Goal: Task Accomplishment & Management: Manage account settings

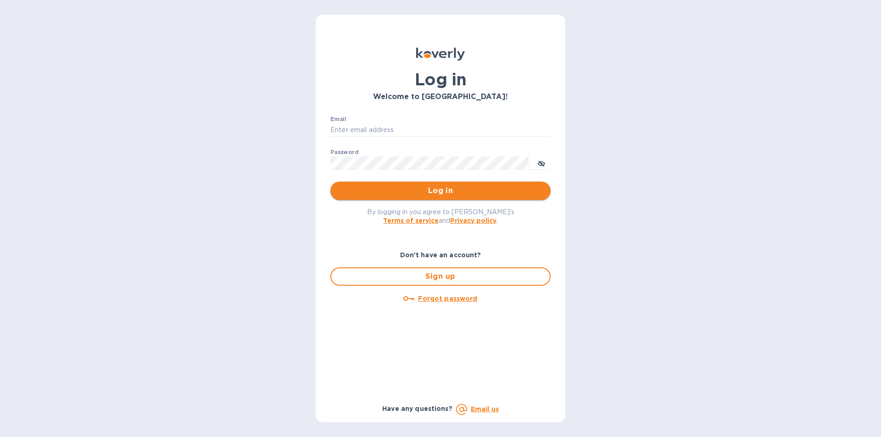
type input "Josh@classictouchdecor.com"
click at [426, 198] on button "Log in" at bounding box center [440, 191] width 220 height 18
type input "Josh@classictouchdecor.com"
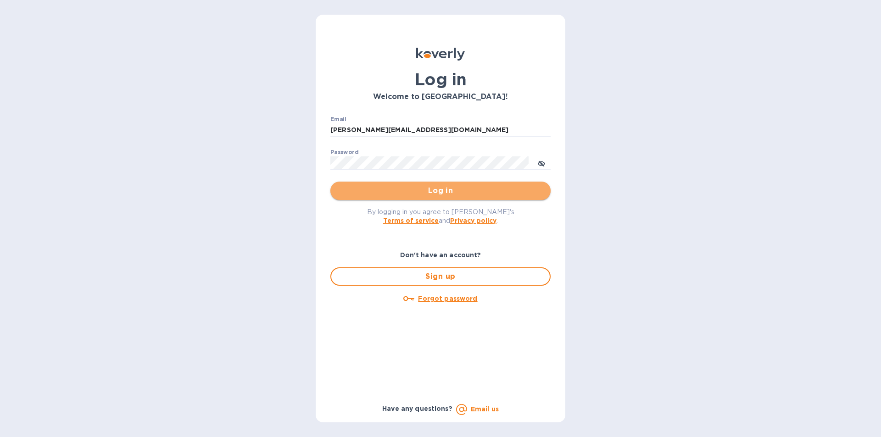
click at [349, 194] on span "Log in" at bounding box center [440, 190] width 205 height 11
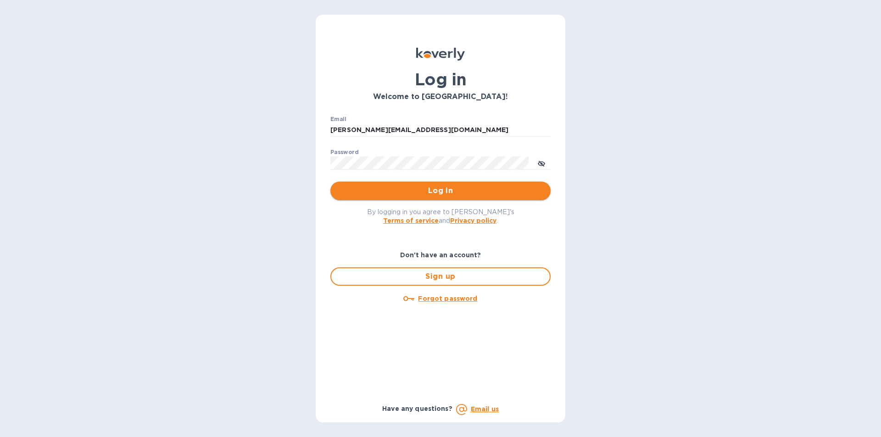
click at [367, 192] on span "Log in" at bounding box center [440, 190] width 205 height 11
type input "Josh@classictouchdecor.com"
click at [392, 194] on span "Log in" at bounding box center [440, 190] width 205 height 11
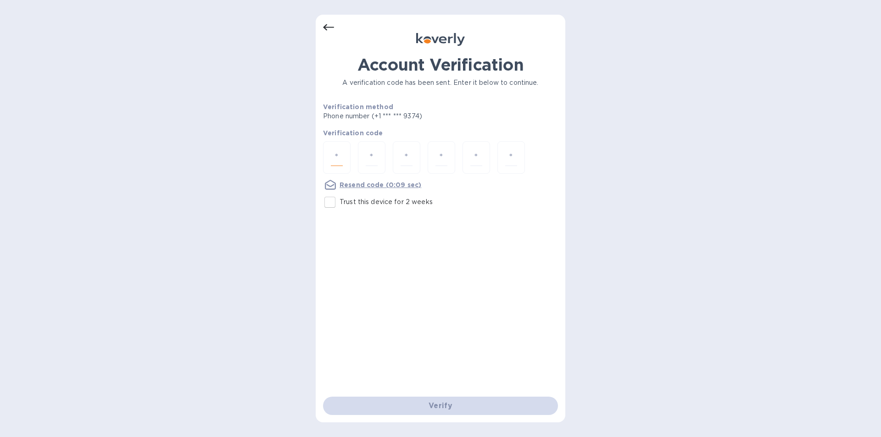
click at [339, 157] on input "number" at bounding box center [337, 157] width 12 height 17
type input "9"
type input "0"
type input "2"
type input "4"
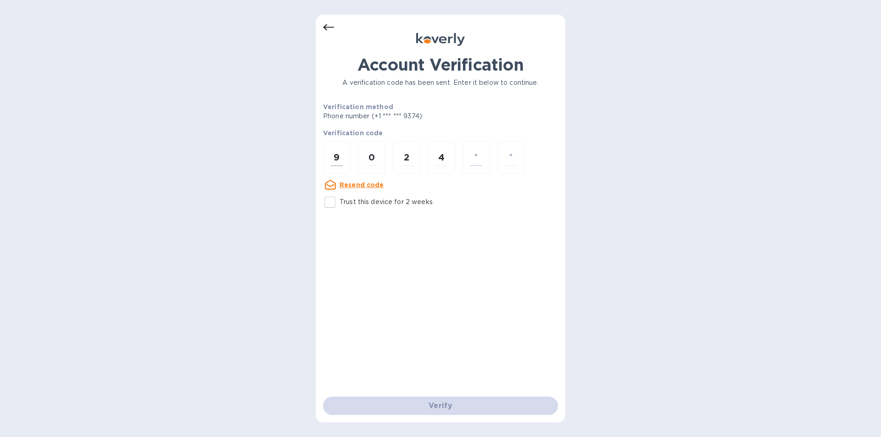
type input "5"
type input "4"
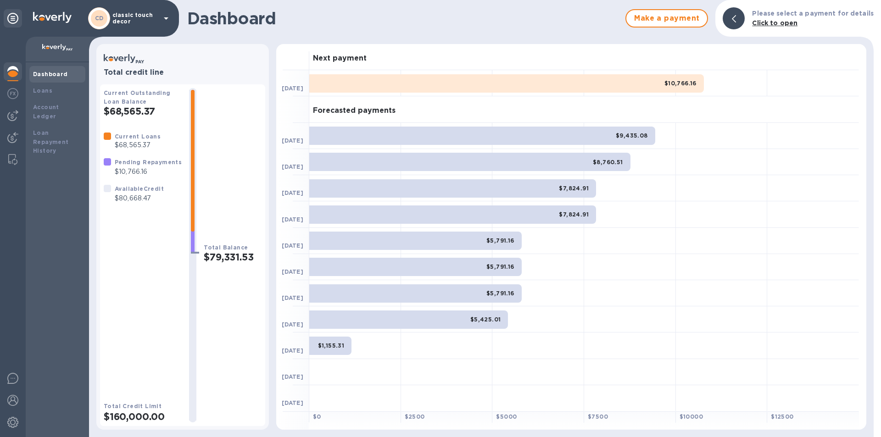
click at [142, 17] on p "classic touch decor" at bounding box center [135, 18] width 46 height 13
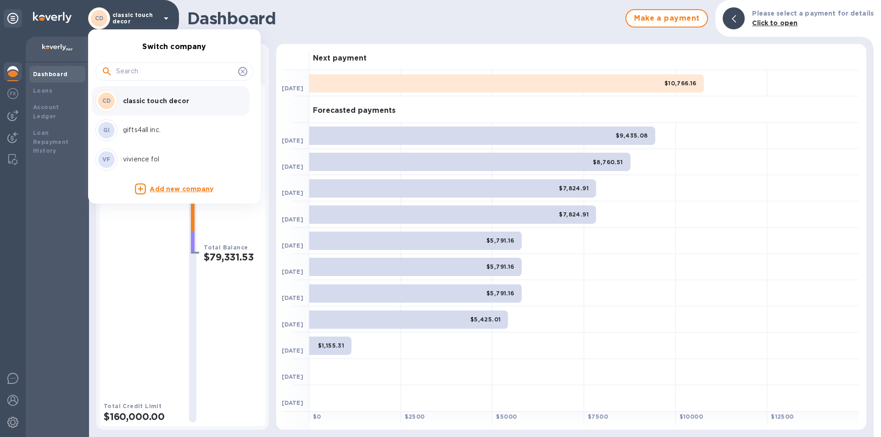
click at [140, 130] on p "gifts4all inc." at bounding box center [181, 130] width 116 height 10
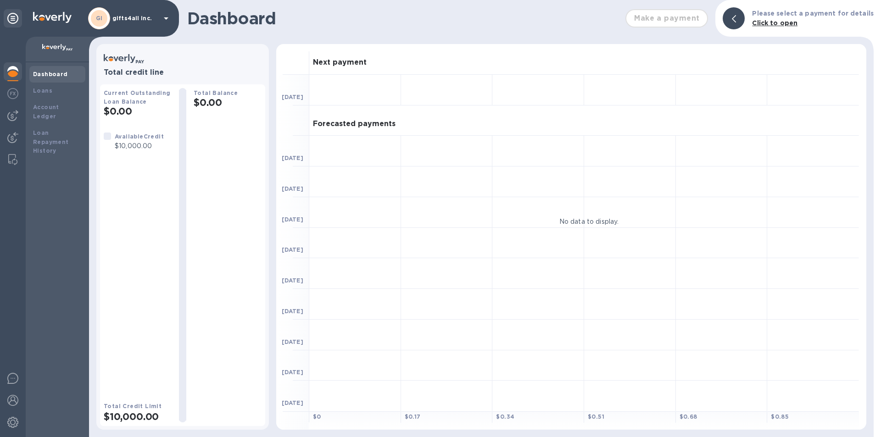
click at [162, 26] on div "GI gifts4all inc." at bounding box center [129, 18] width 83 height 22
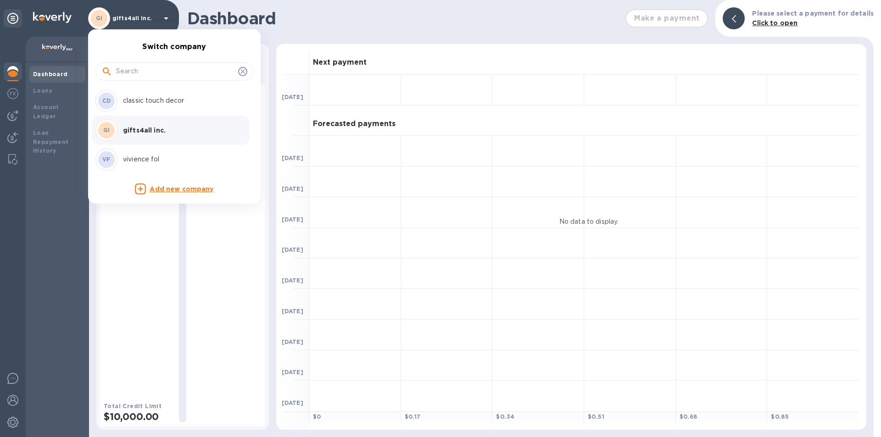
click at [131, 154] on div "VF [PERSON_NAME]" at bounding box center [166, 160] width 143 height 22
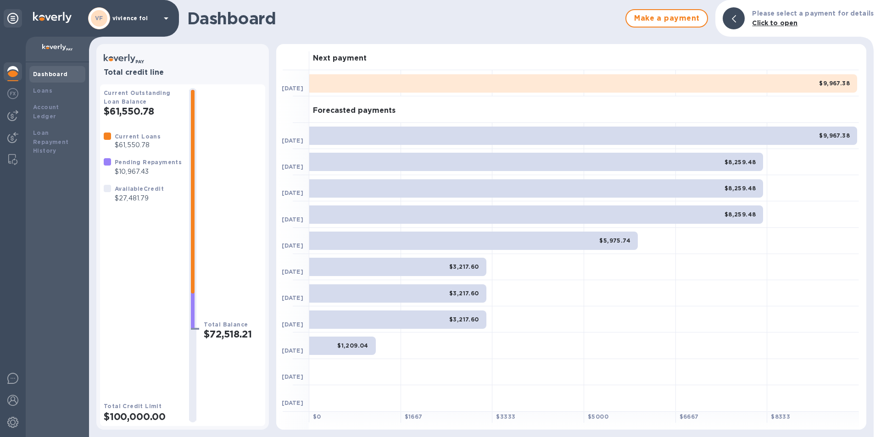
click at [158, 23] on div "VF [PERSON_NAME]" at bounding box center [129, 18] width 83 height 22
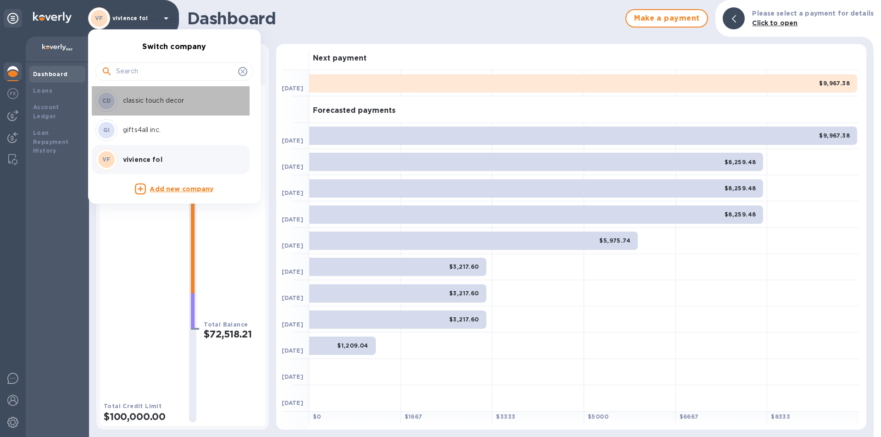
click at [161, 103] on p "classic touch decor" at bounding box center [181, 101] width 116 height 10
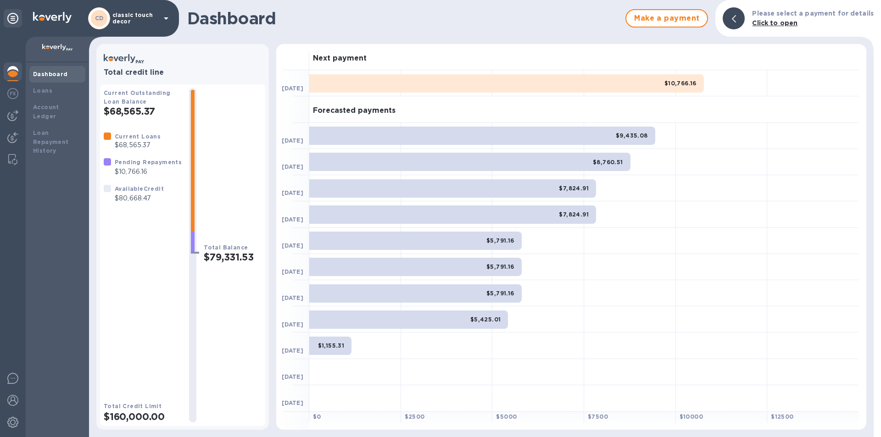
click at [118, 22] on p "classic touch decor" at bounding box center [135, 18] width 46 height 13
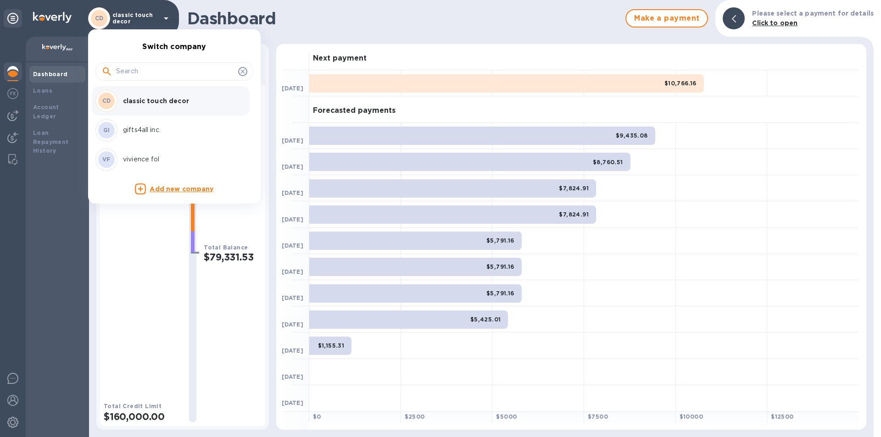
click at [118, 22] on div at bounding box center [440, 218] width 881 height 437
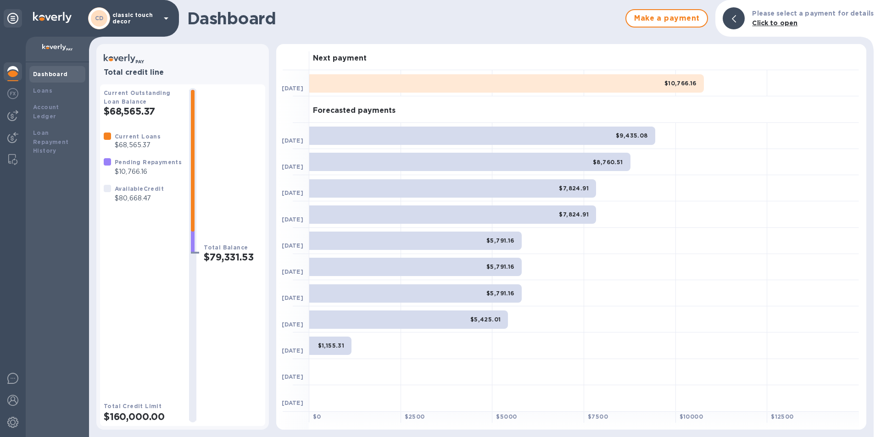
click at [118, 22] on p "classic touch decor" at bounding box center [135, 18] width 46 height 13
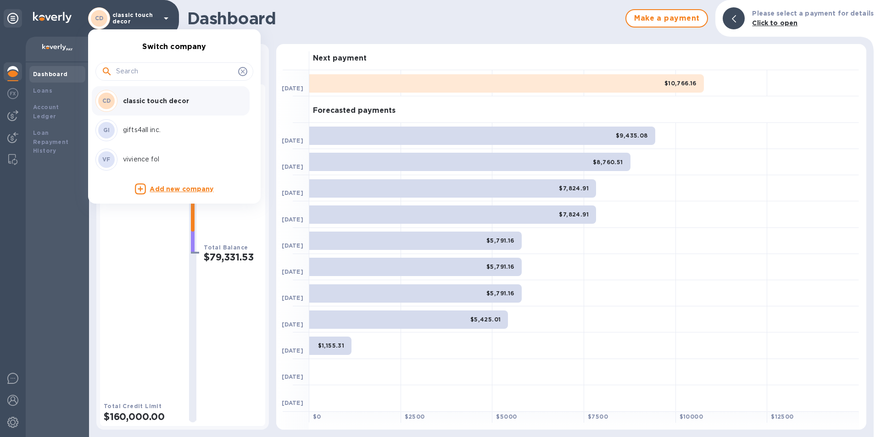
click at [135, 159] on p "vivience fol" at bounding box center [181, 160] width 116 height 10
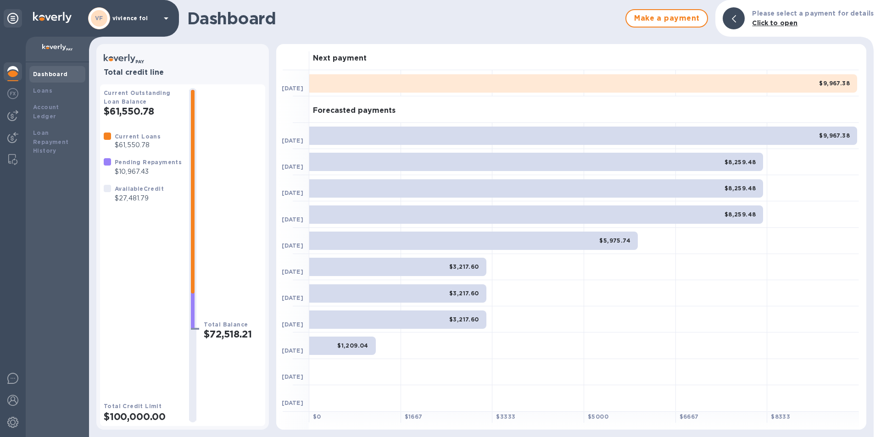
click at [149, 25] on div "VF [PERSON_NAME]" at bounding box center [129, 18] width 83 height 22
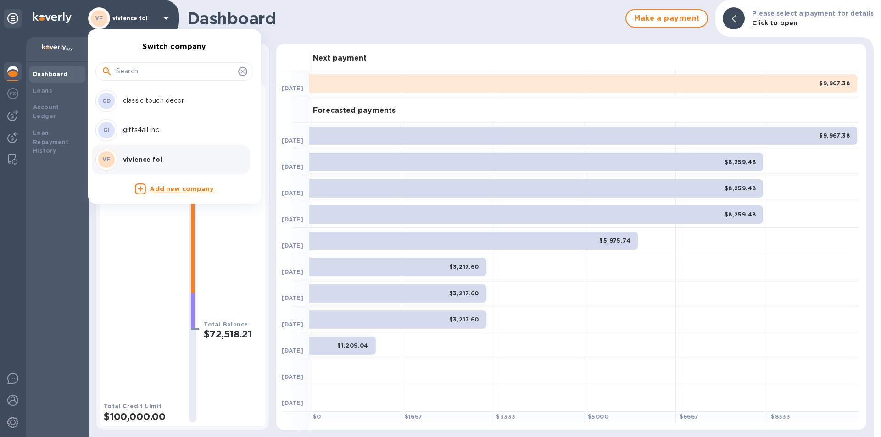
click at [139, 98] on p "classic touch decor" at bounding box center [181, 101] width 116 height 10
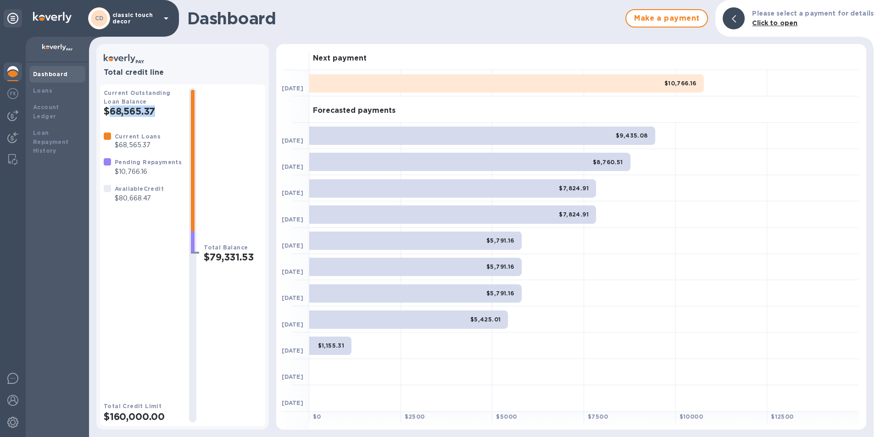
drag, startPoint x: 156, startPoint y: 112, endPoint x: 110, endPoint y: 111, distance: 46.8
click at [110, 111] on h2 "$68,565.37" at bounding box center [143, 110] width 78 height 11
copy h2 "68,565.37"
click at [155, 21] on p "classic touch decor" at bounding box center [135, 18] width 46 height 13
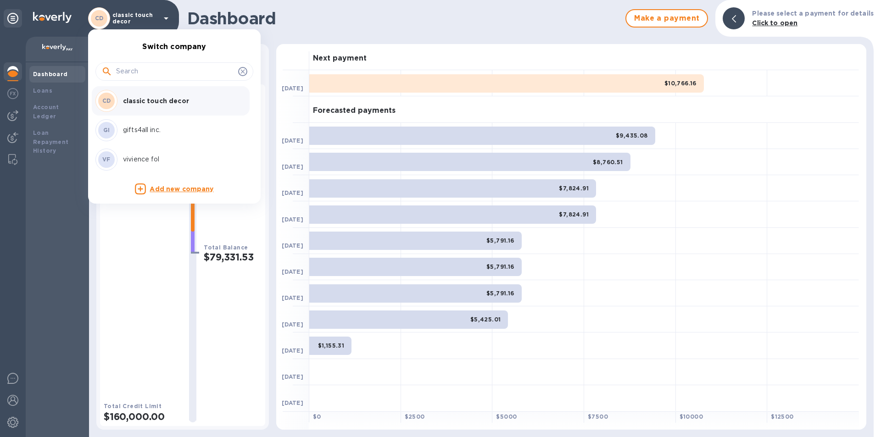
click at [147, 155] on p "vivience fol" at bounding box center [181, 160] width 116 height 10
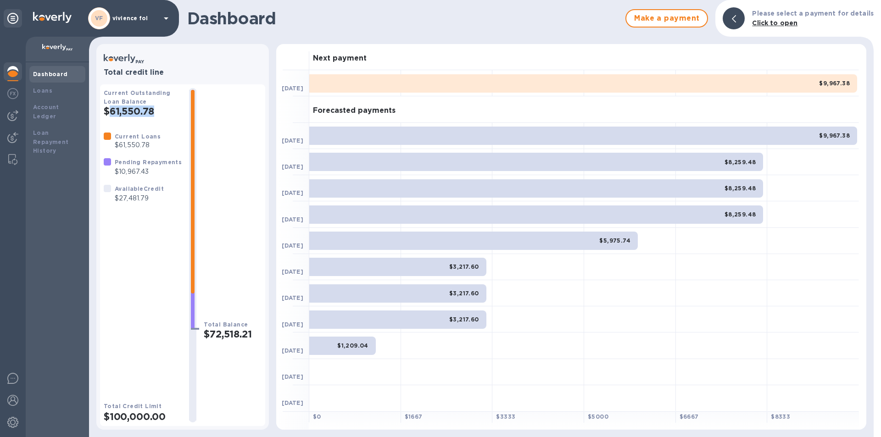
drag, startPoint x: 158, startPoint y: 113, endPoint x: 113, endPoint y: 113, distance: 45.4
click at [113, 113] on h2 "$61,550.78" at bounding box center [143, 110] width 78 height 11
copy h2 "61,550.78"
